Goal: Information Seeking & Learning: Learn about a topic

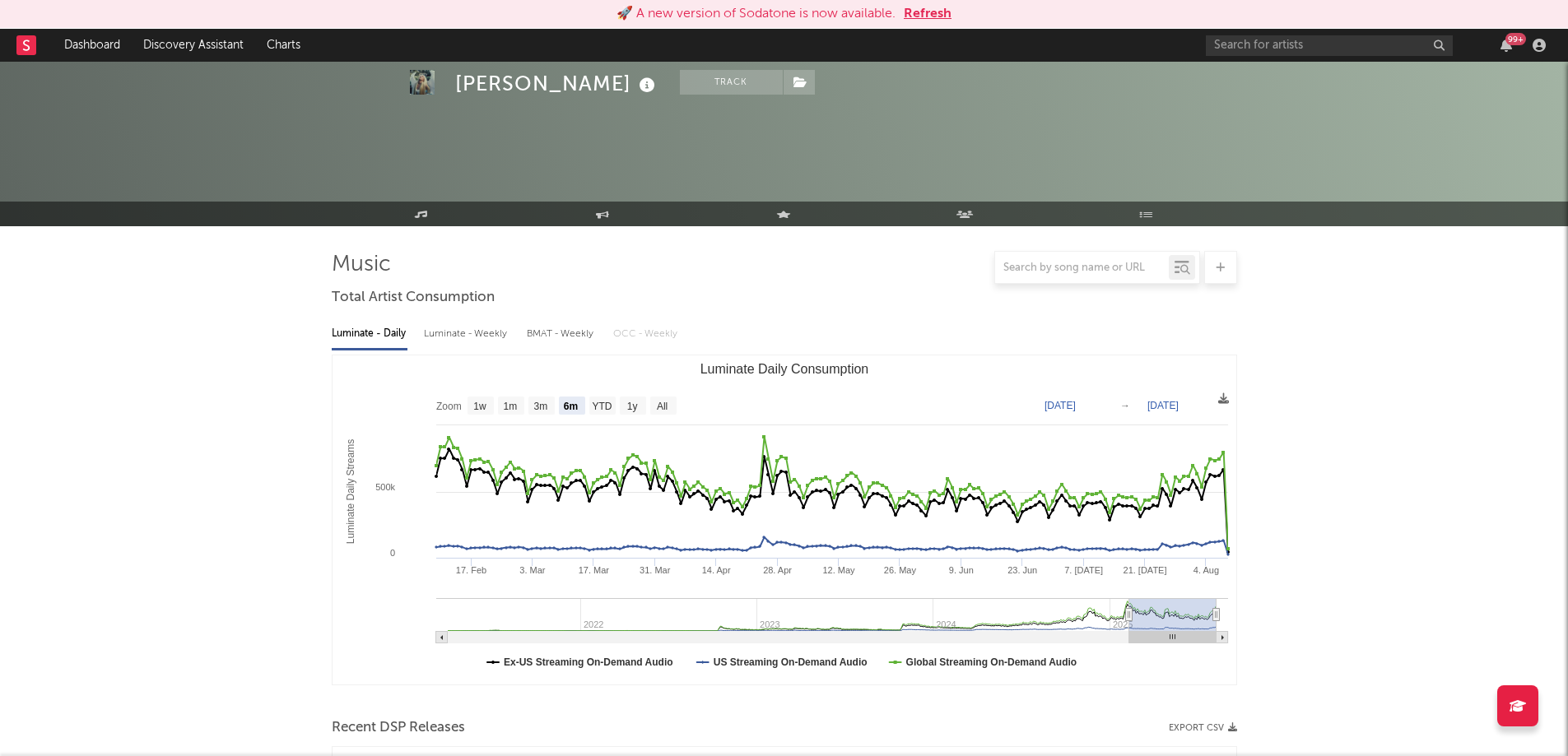
select select "6m"
select select "1w"
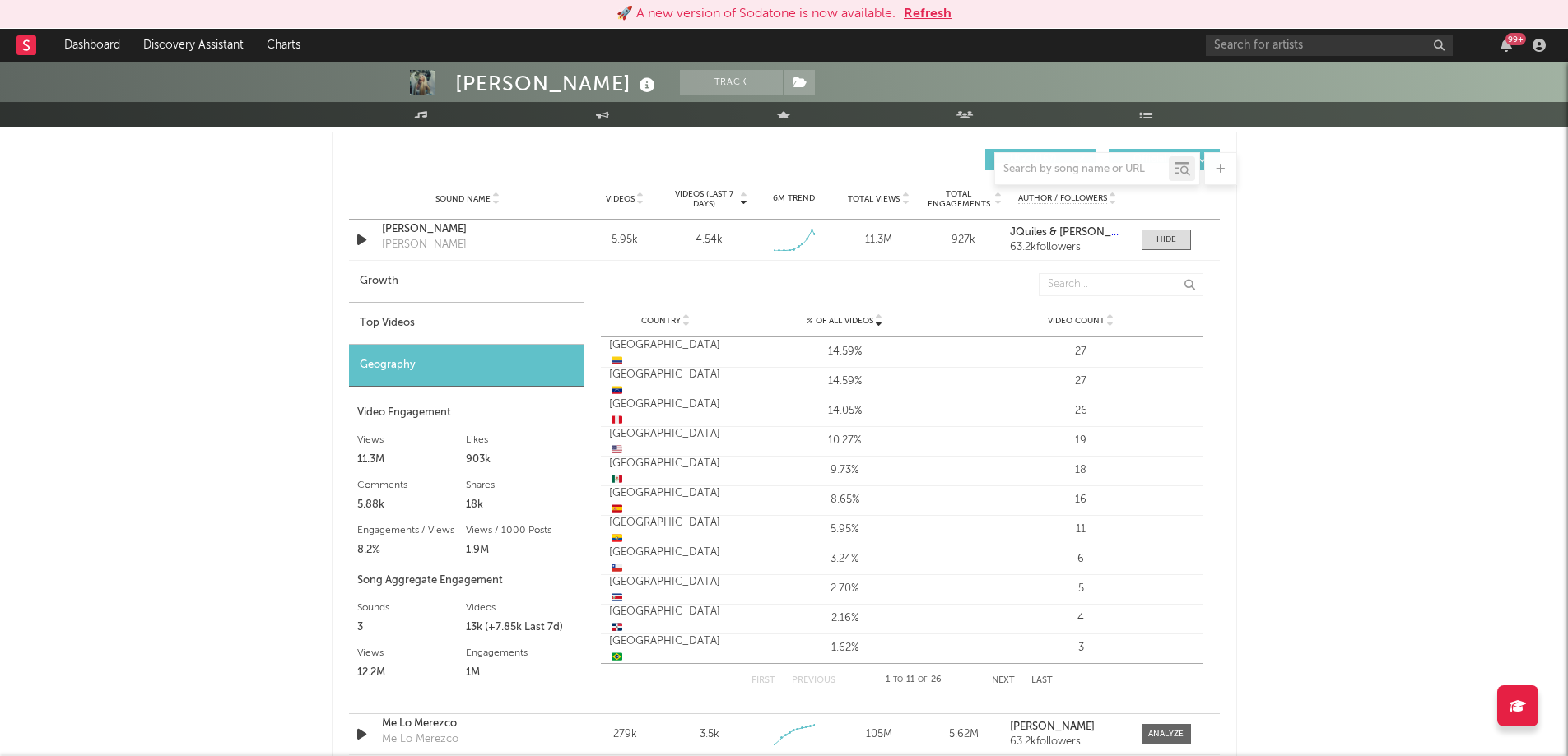
click at [435, 324] on div "Top Videos" at bounding box center [466, 324] width 235 height 42
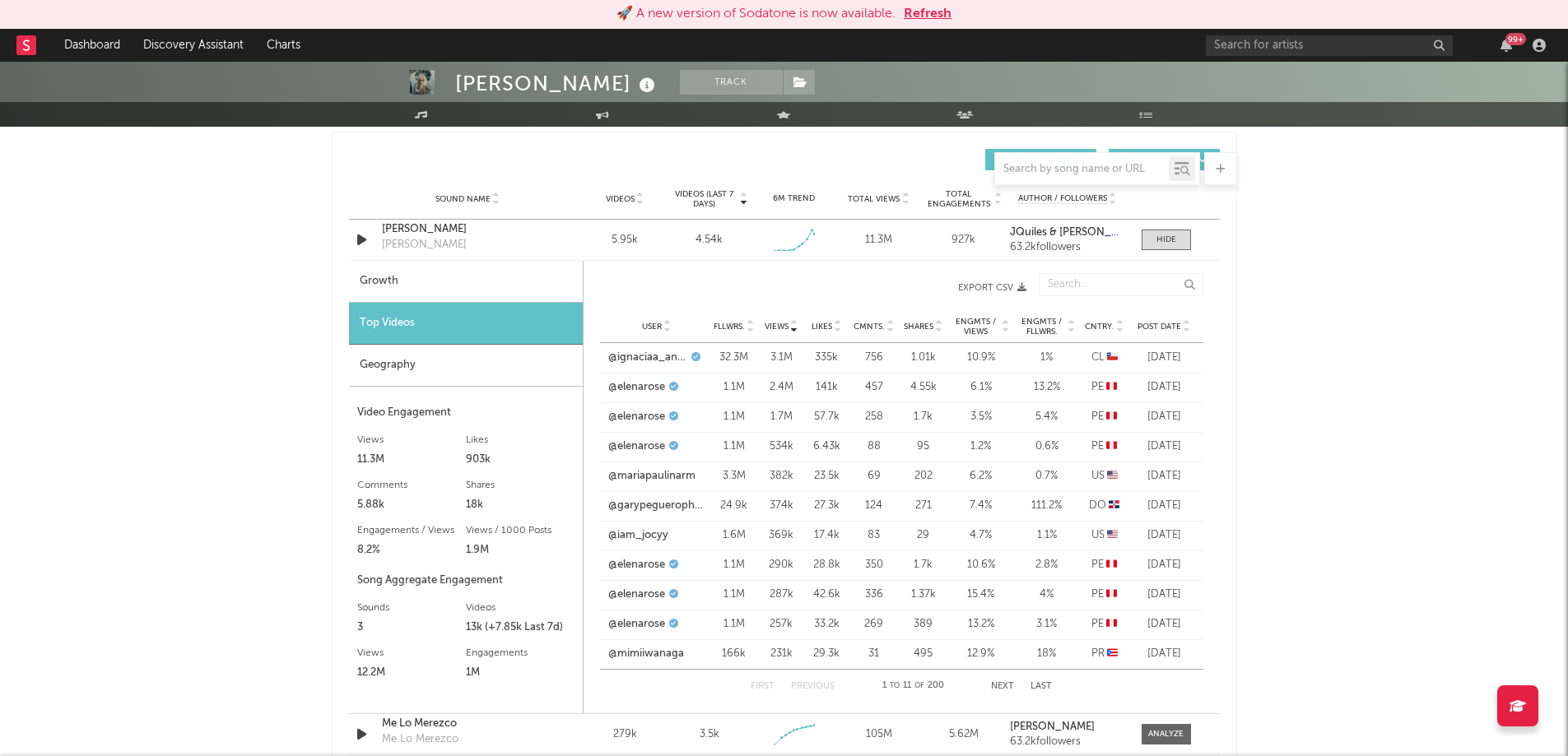
click at [1118, 330] on icon at bounding box center [1119, 330] width 8 height 7
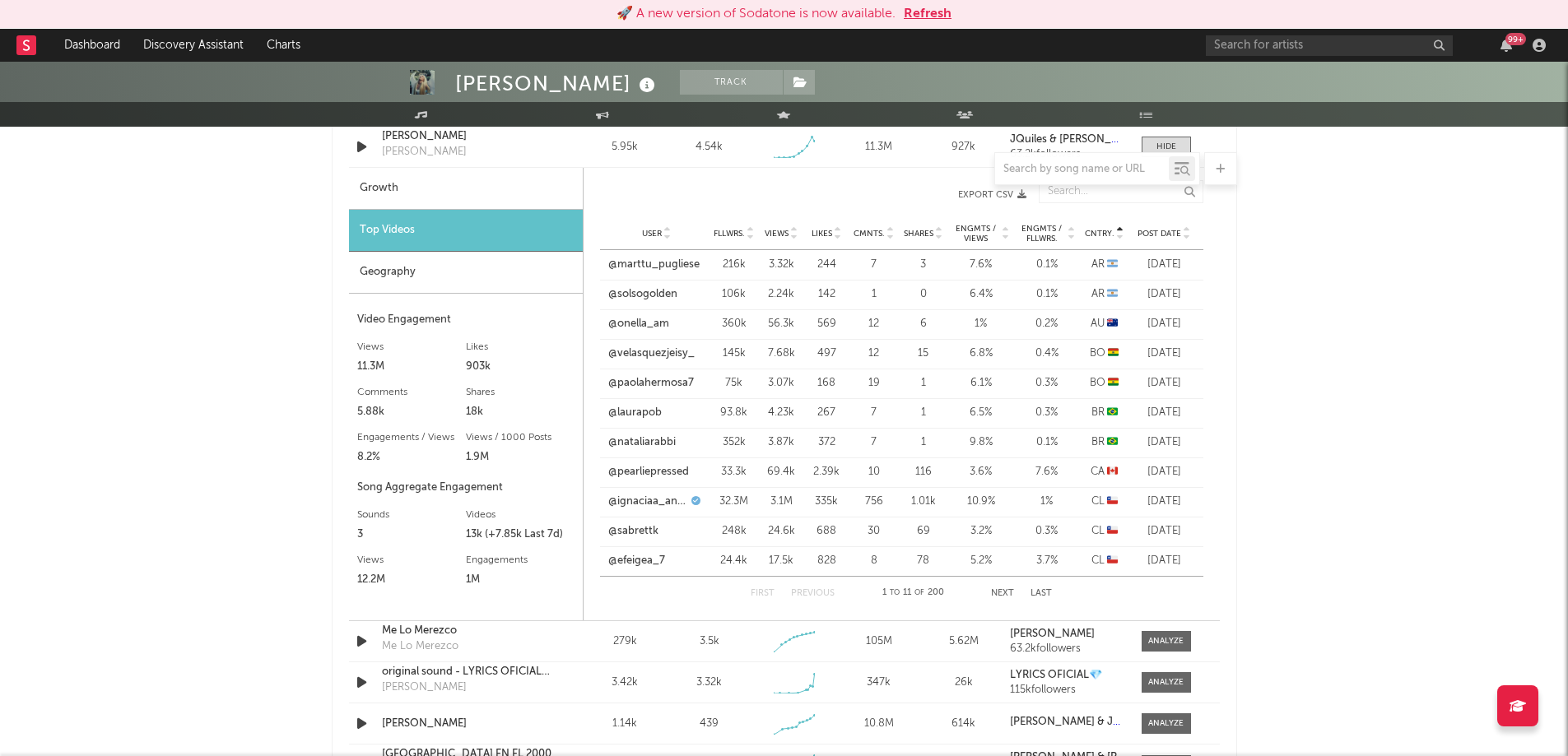
scroll to position [1245, 0]
click at [1005, 597] on button "Next" at bounding box center [1003, 592] width 23 height 9
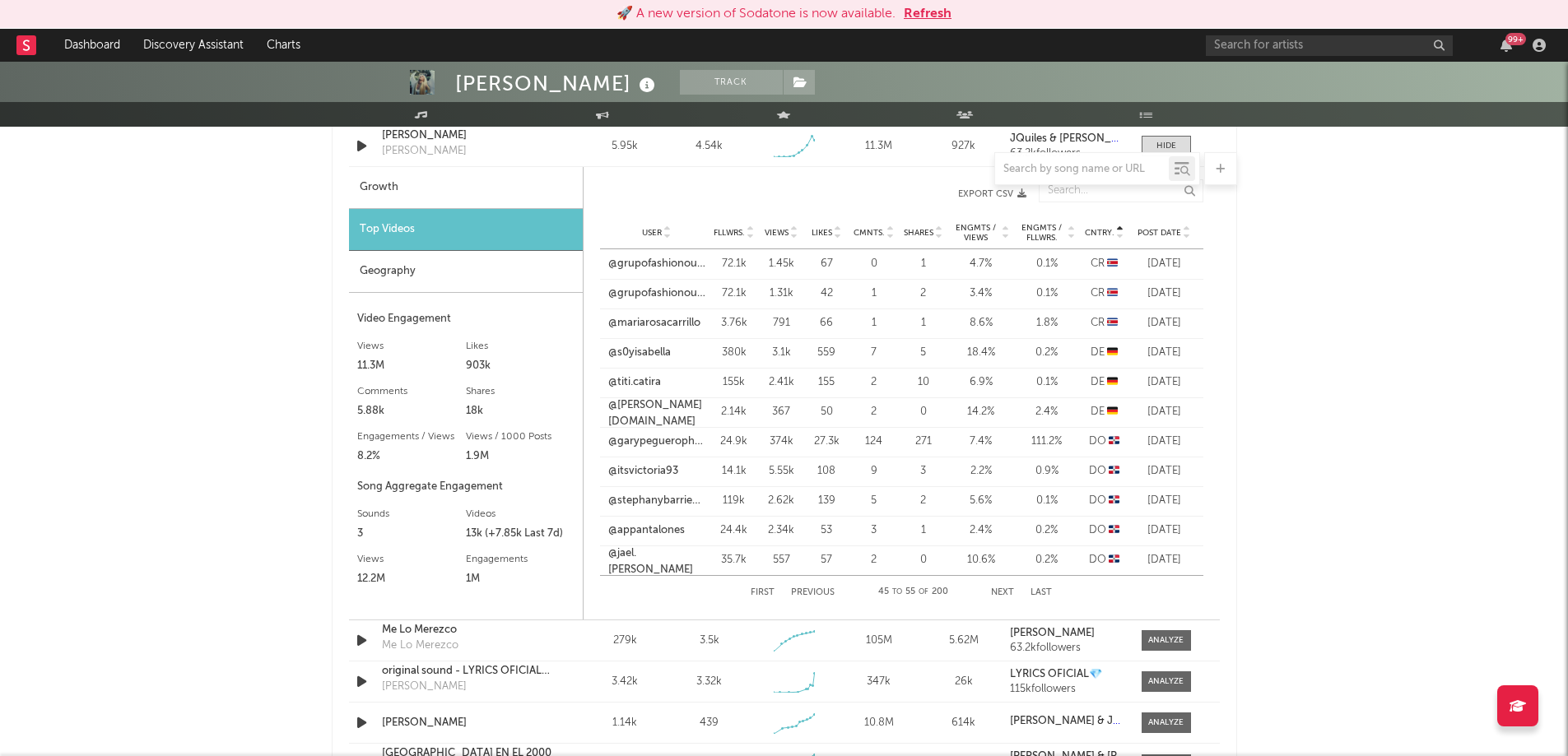
click at [1005, 597] on button "Next" at bounding box center [1003, 592] width 23 height 9
click at [1005, 597] on button "Next" at bounding box center [1004, 592] width 23 height 9
click at [1005, 597] on button "Next" at bounding box center [1003, 592] width 23 height 9
click at [820, 590] on button "Previous" at bounding box center [813, 592] width 44 height 9
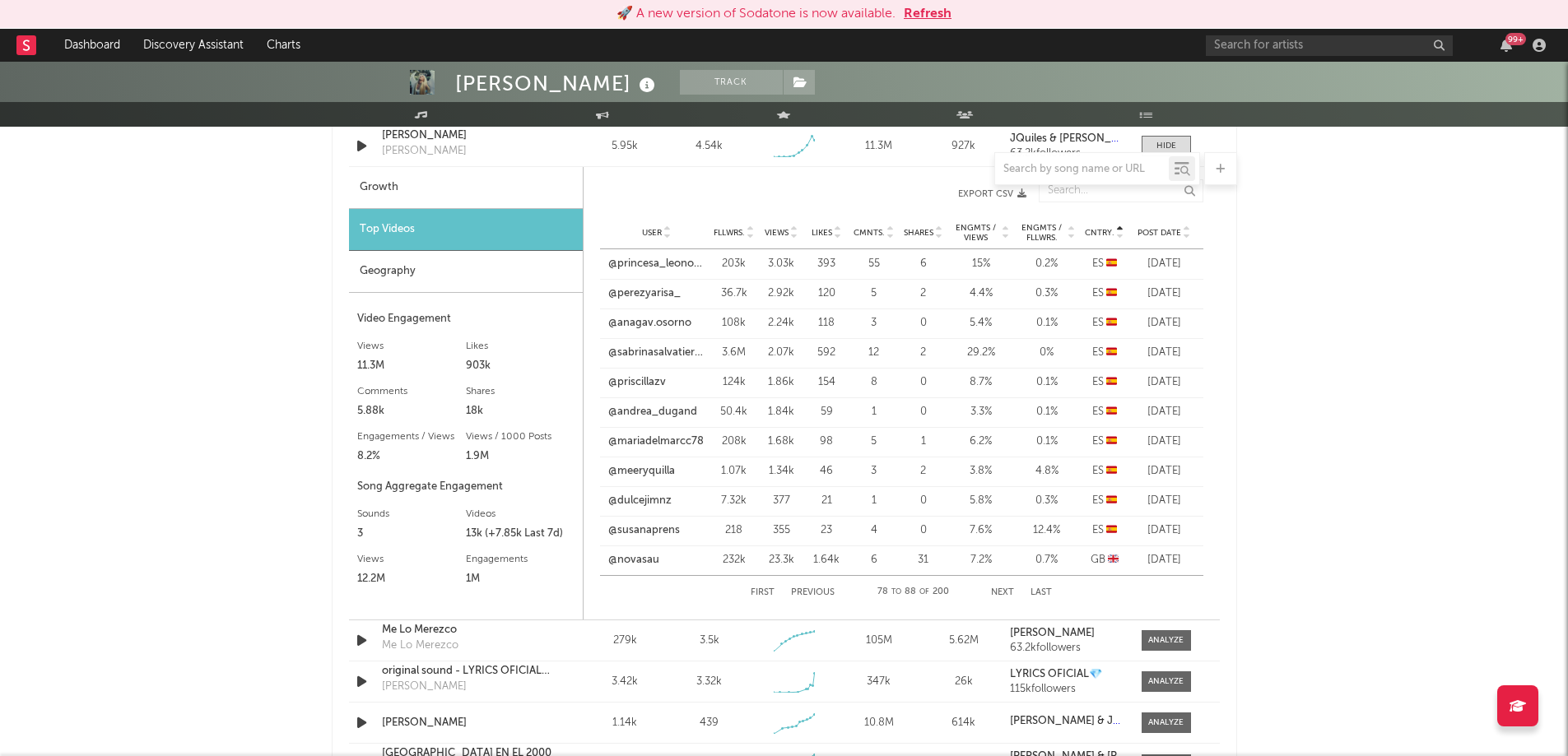
click at [820, 590] on button "Previous" at bounding box center [813, 592] width 44 height 9
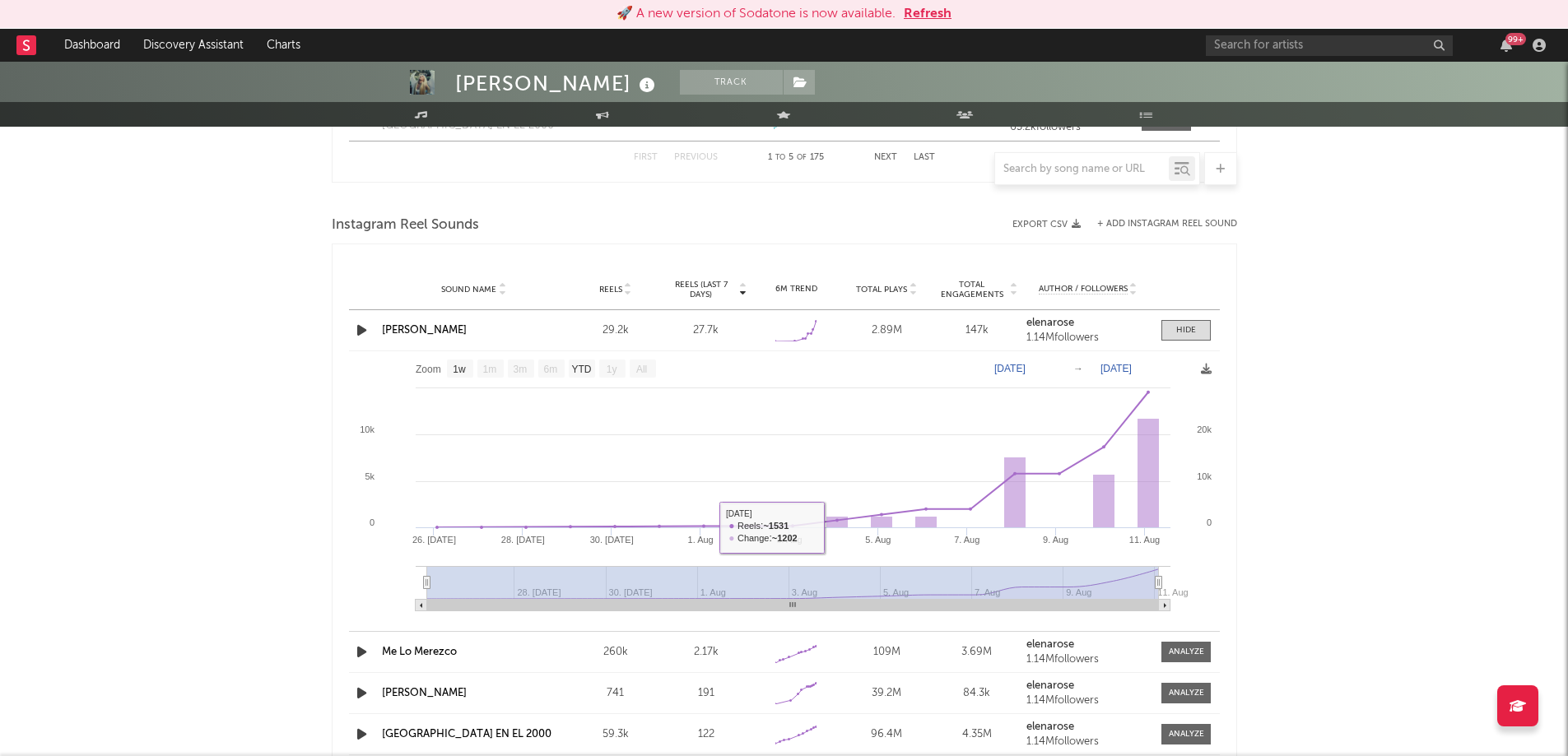
scroll to position [2134, 0]
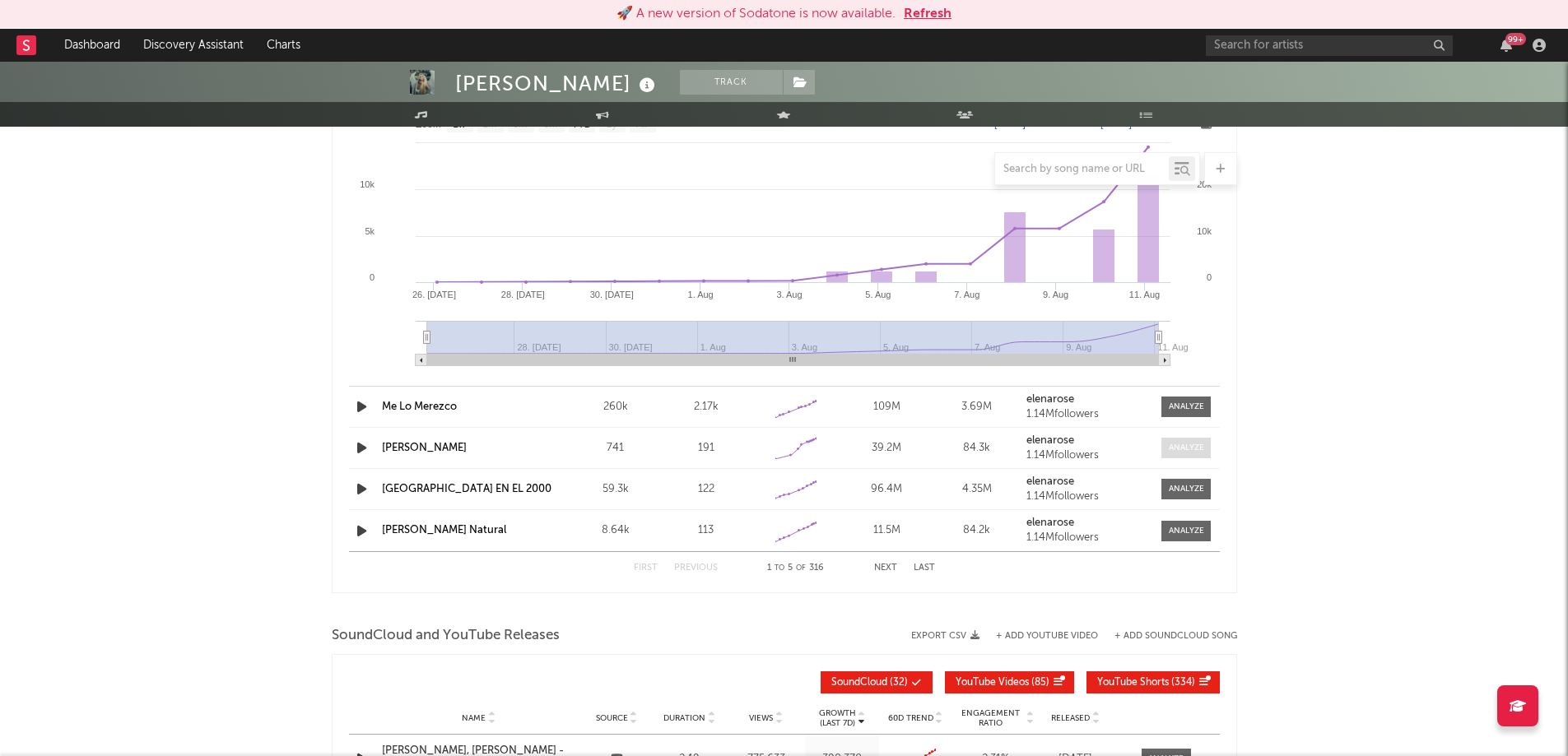
click at [1188, 450] on div at bounding box center [1187, 448] width 35 height 12
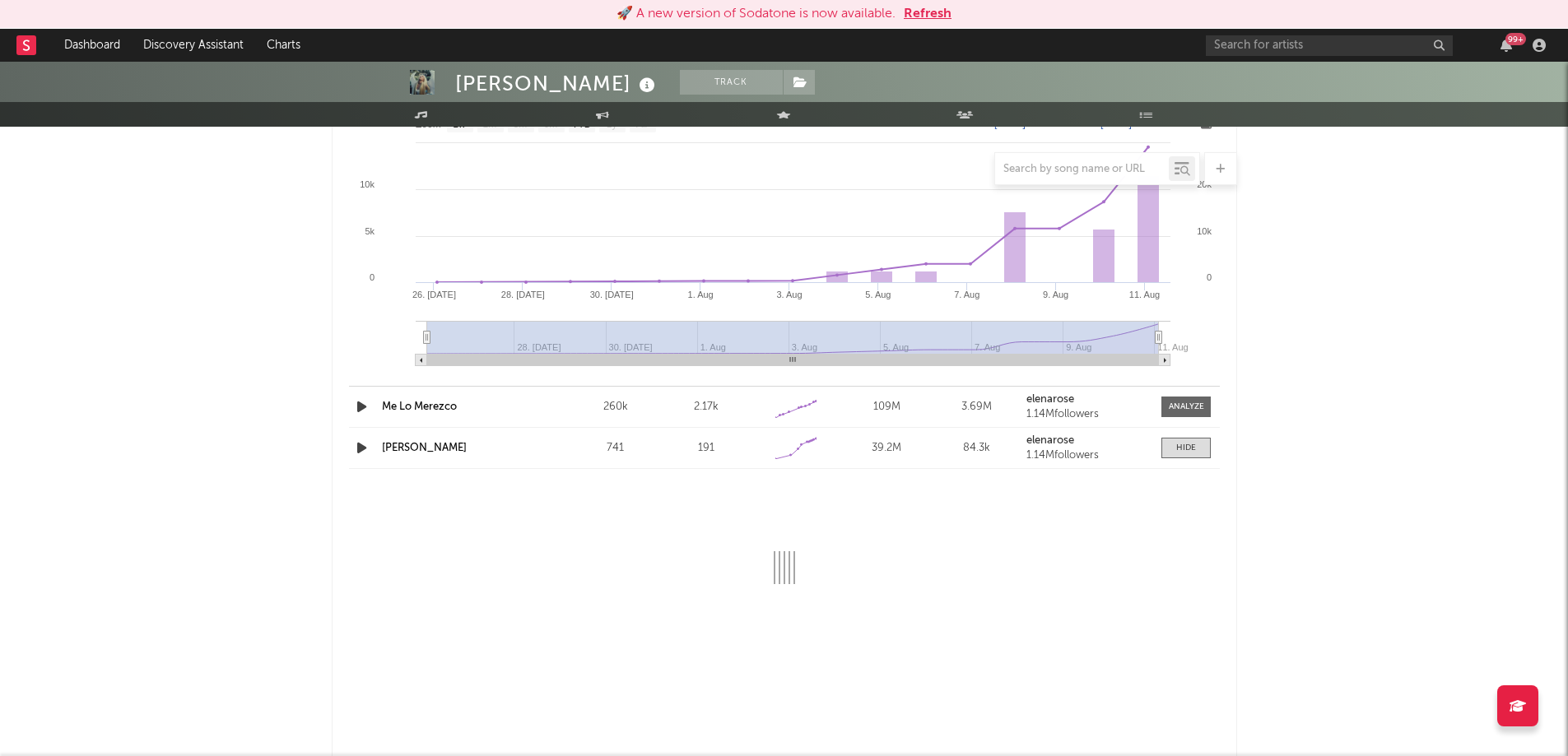
select select "1w"
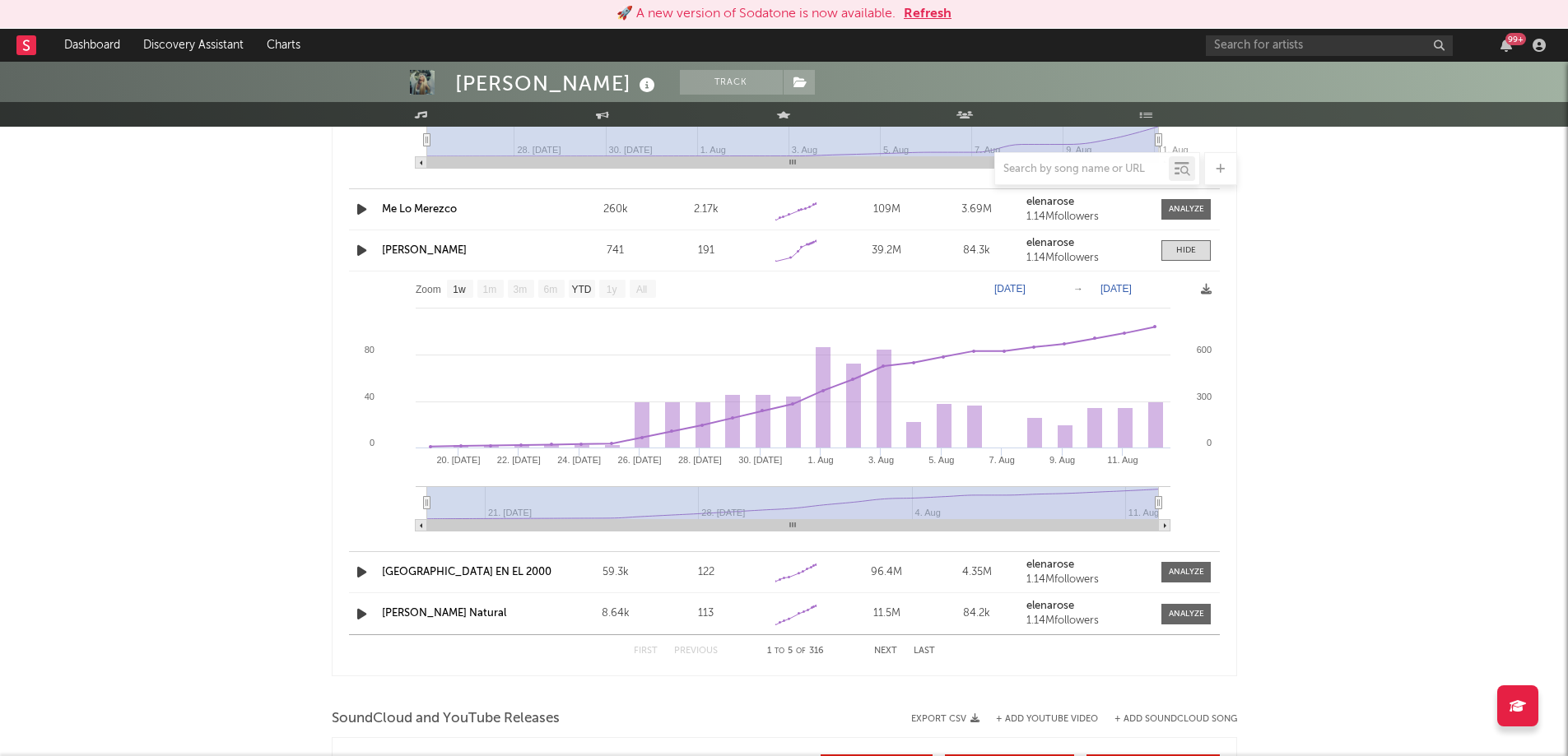
scroll to position [2333, 0]
